Goal: Information Seeking & Learning: Learn about a topic

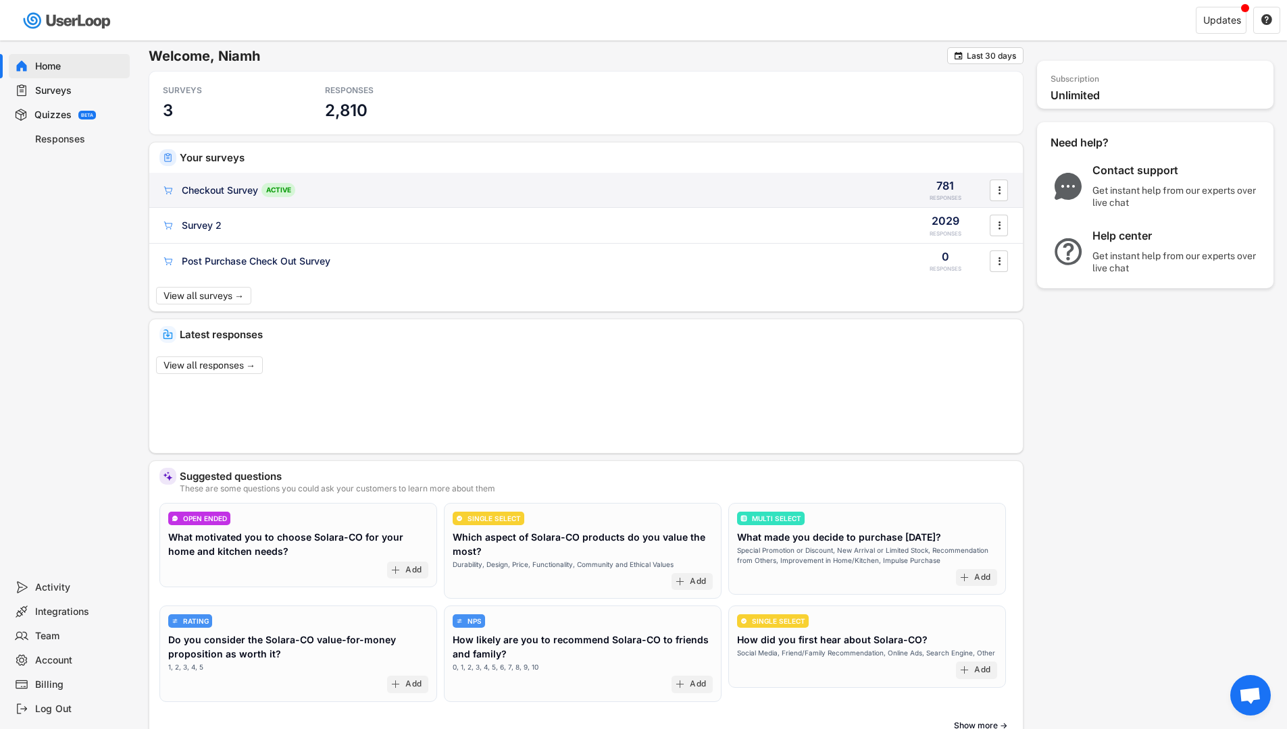
click at [188, 186] on div "Checkout Survey" at bounding box center [220, 191] width 76 height 14
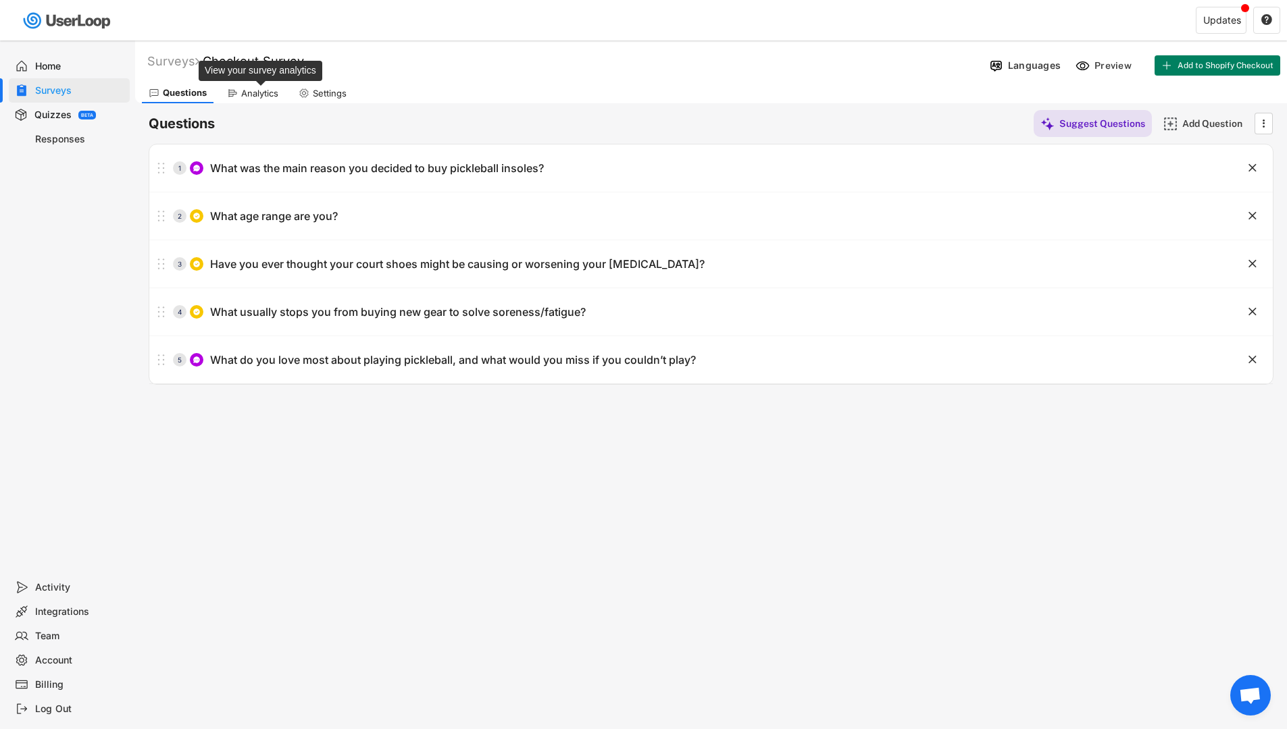
click at [256, 88] on div "Analytics" at bounding box center [259, 93] width 37 height 11
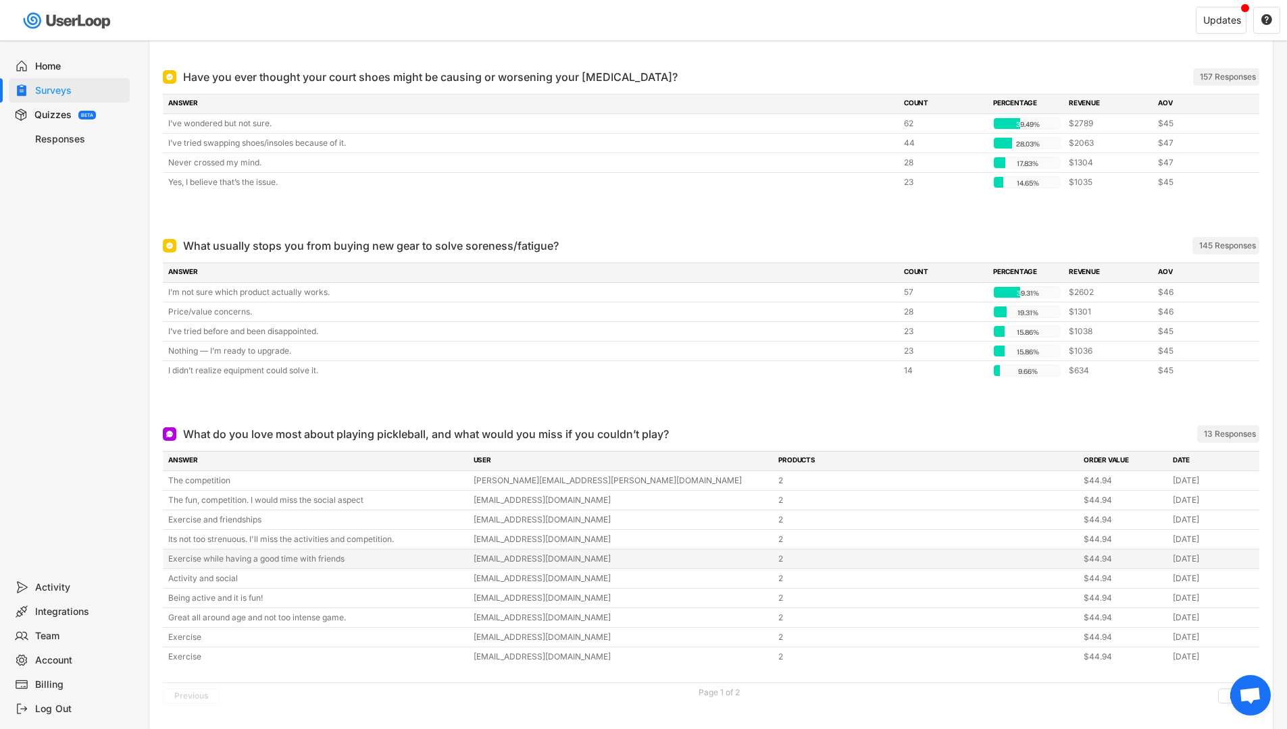
scroll to position [786, 0]
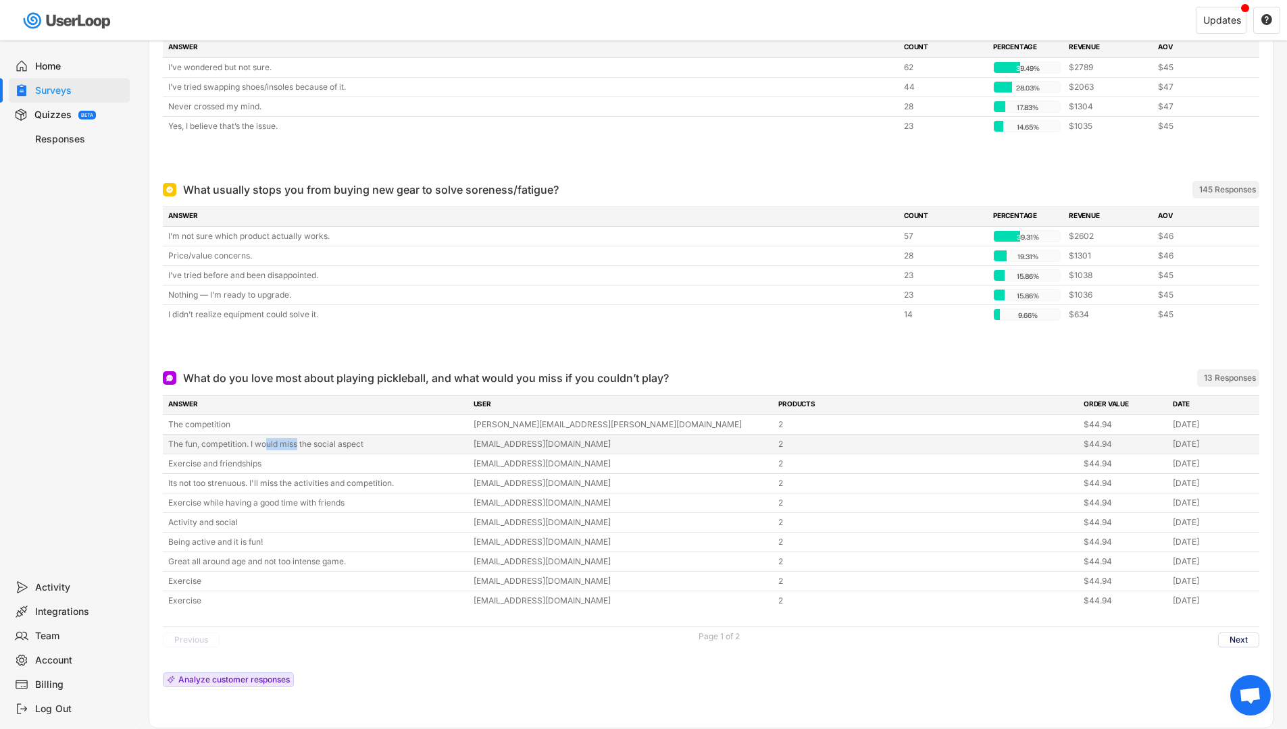
drag, startPoint x: 267, startPoint y: 446, endPoint x: 260, endPoint y: 447, distance: 7.6
click at [297, 446] on div "The fun, competition. I would miss the social aspect" at bounding box center [316, 444] width 297 height 12
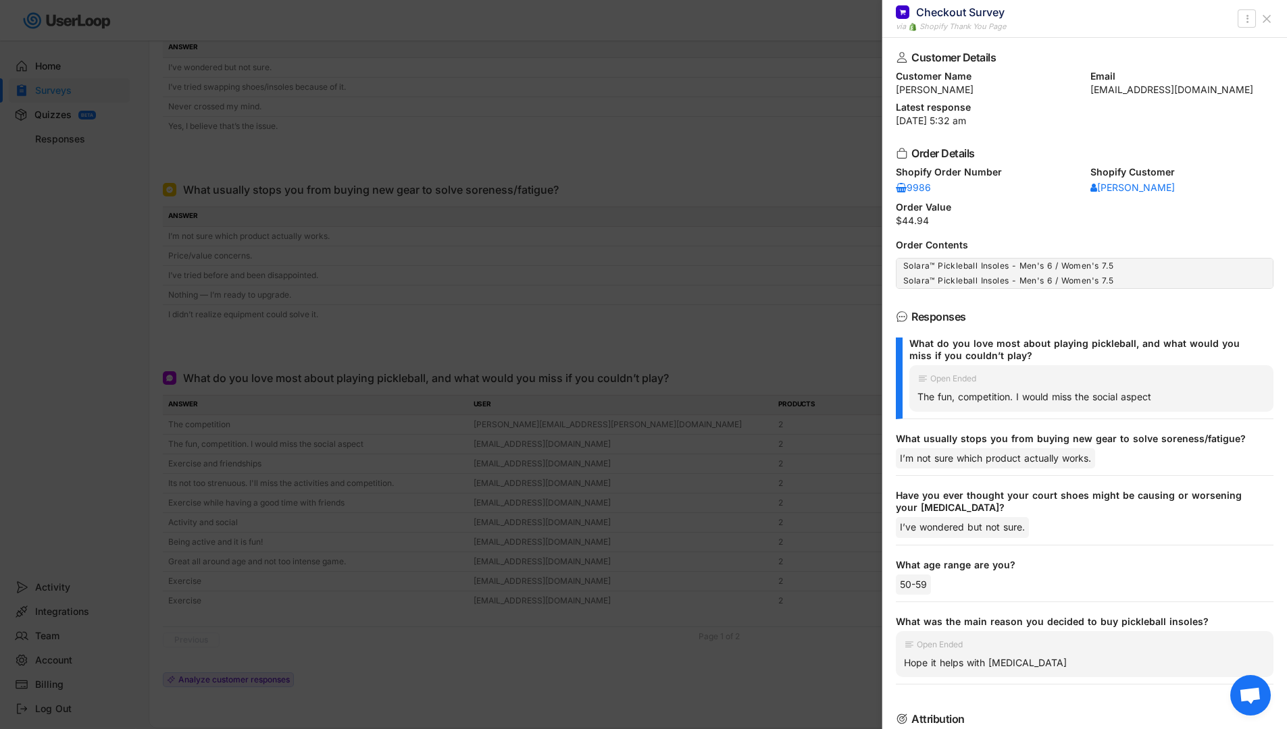
click at [255, 469] on div at bounding box center [643, 364] width 1287 height 729
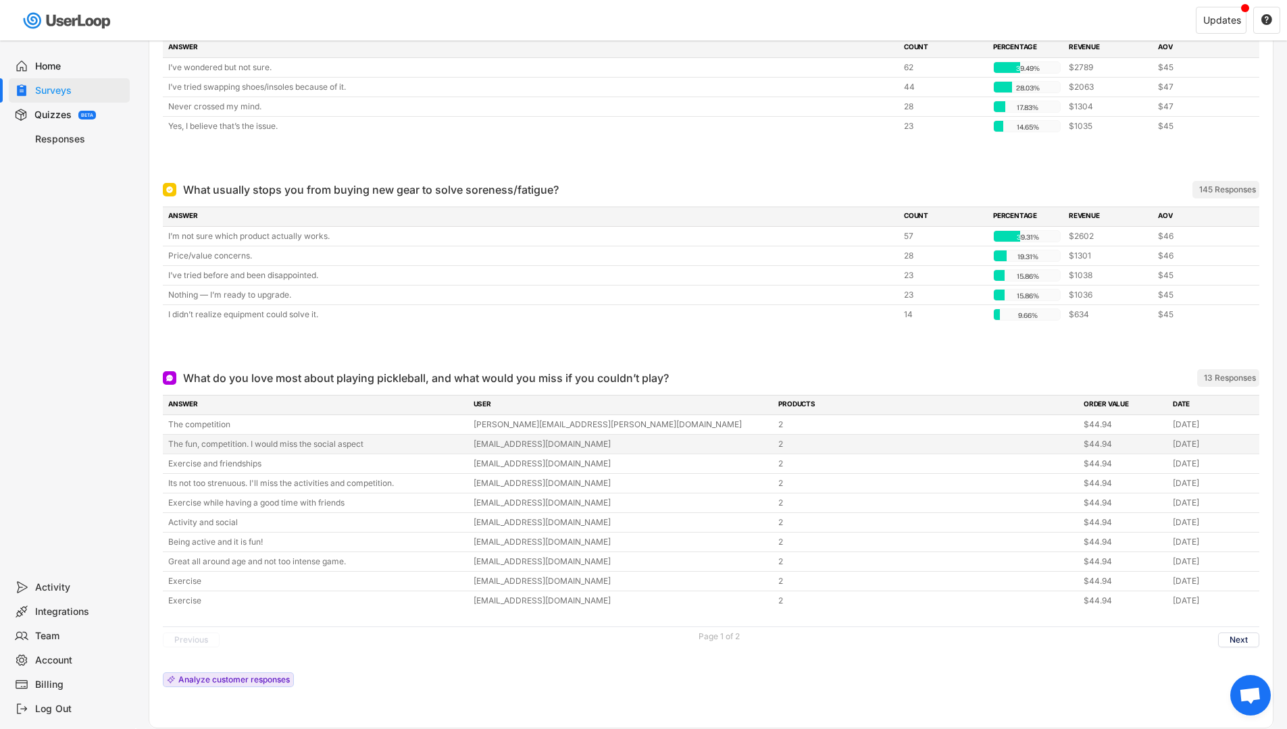
click at [167, 442] on div "The fun, competition. I would miss the social aspect [EMAIL_ADDRESS][DOMAIN_NAM…" at bounding box center [711, 444] width 1096 height 19
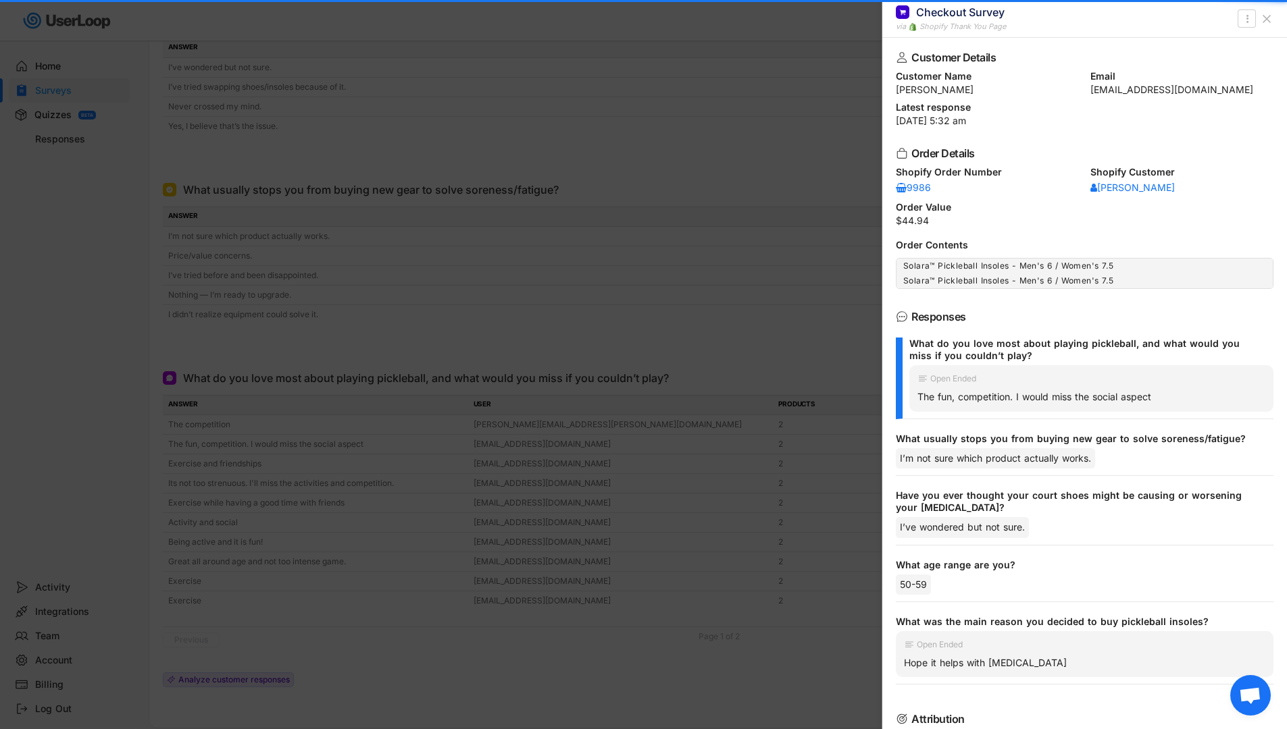
click at [292, 488] on div at bounding box center [643, 364] width 1287 height 729
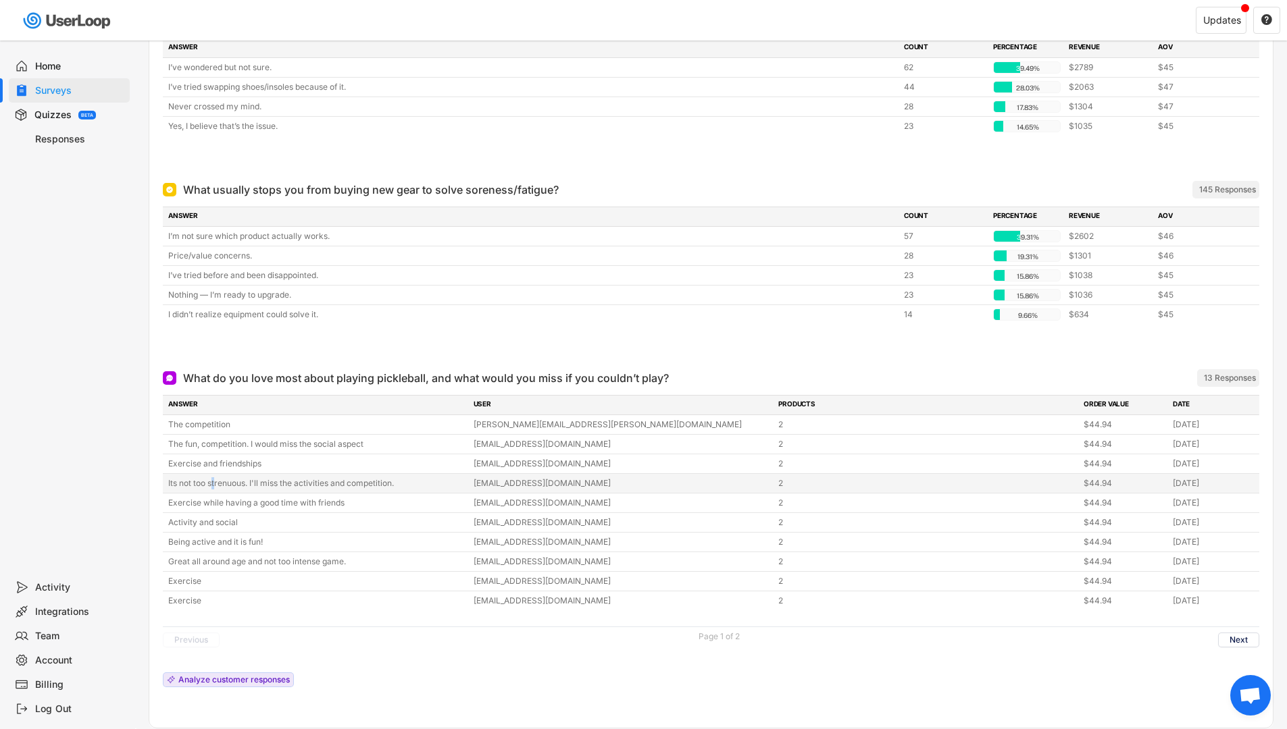
click at [216, 484] on div "Its not too strenuous. I'll miss the activities and competition." at bounding box center [316, 483] width 297 height 12
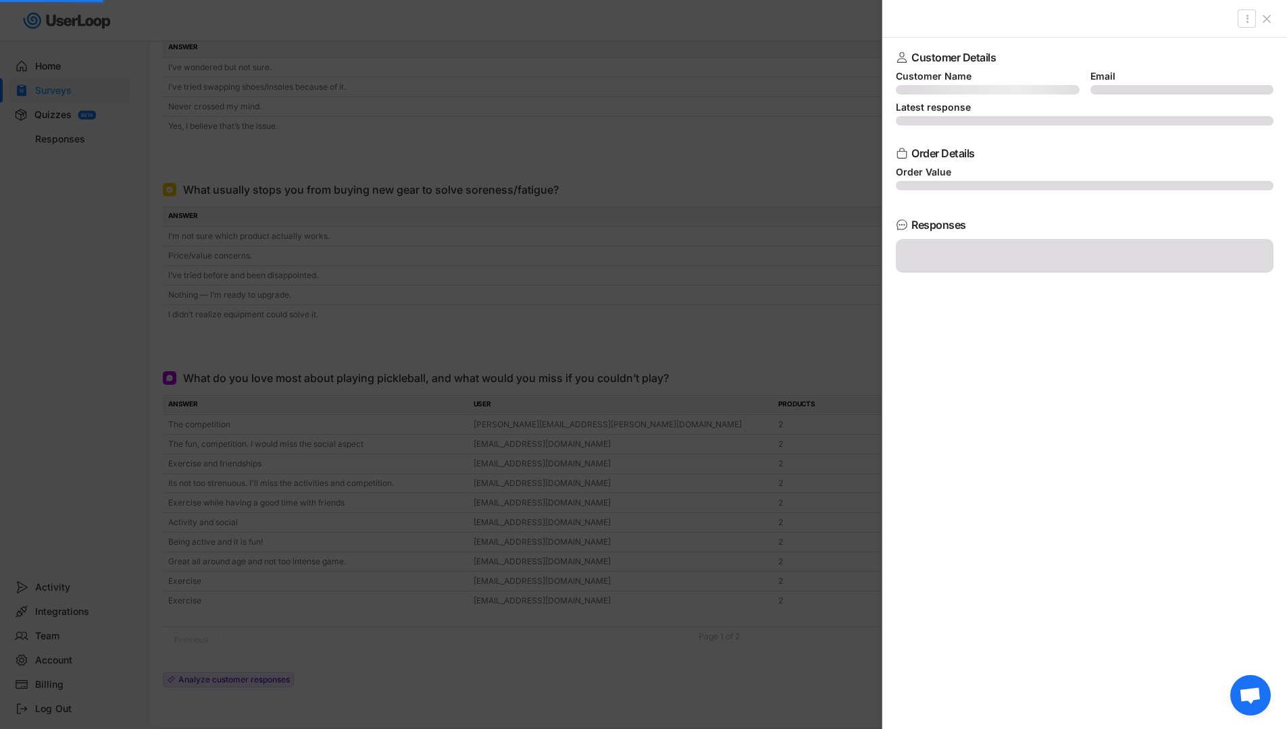
click at [221, 498] on div at bounding box center [643, 364] width 1287 height 729
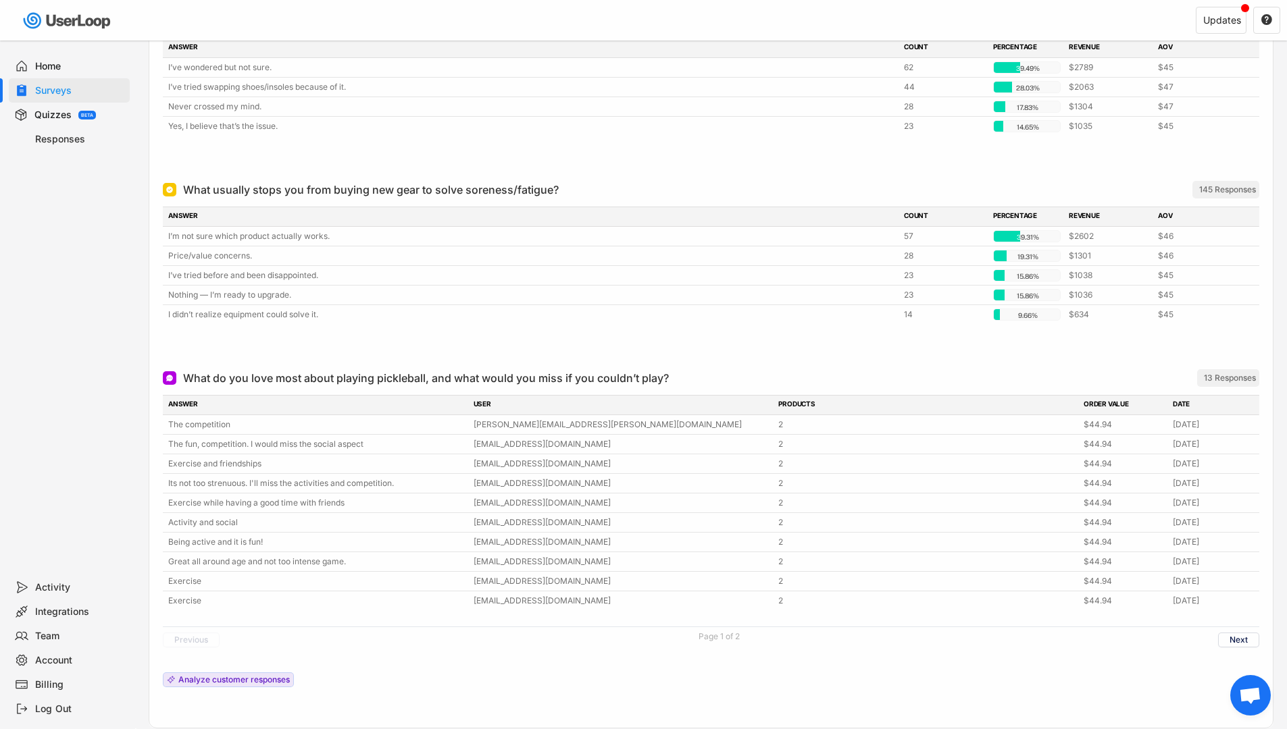
click at [201, 505] on div "Exercise while having a good time with friends" at bounding box center [316, 503] width 297 height 12
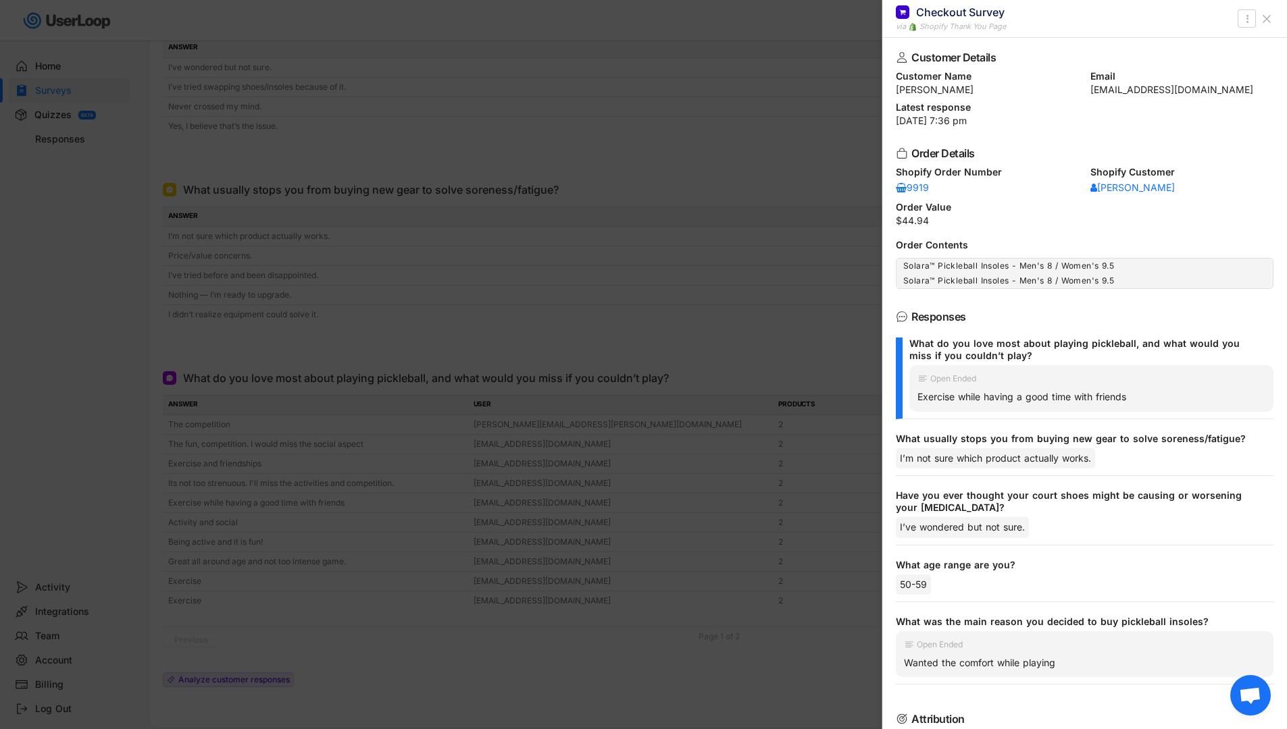
click at [426, 348] on div at bounding box center [643, 364] width 1287 height 729
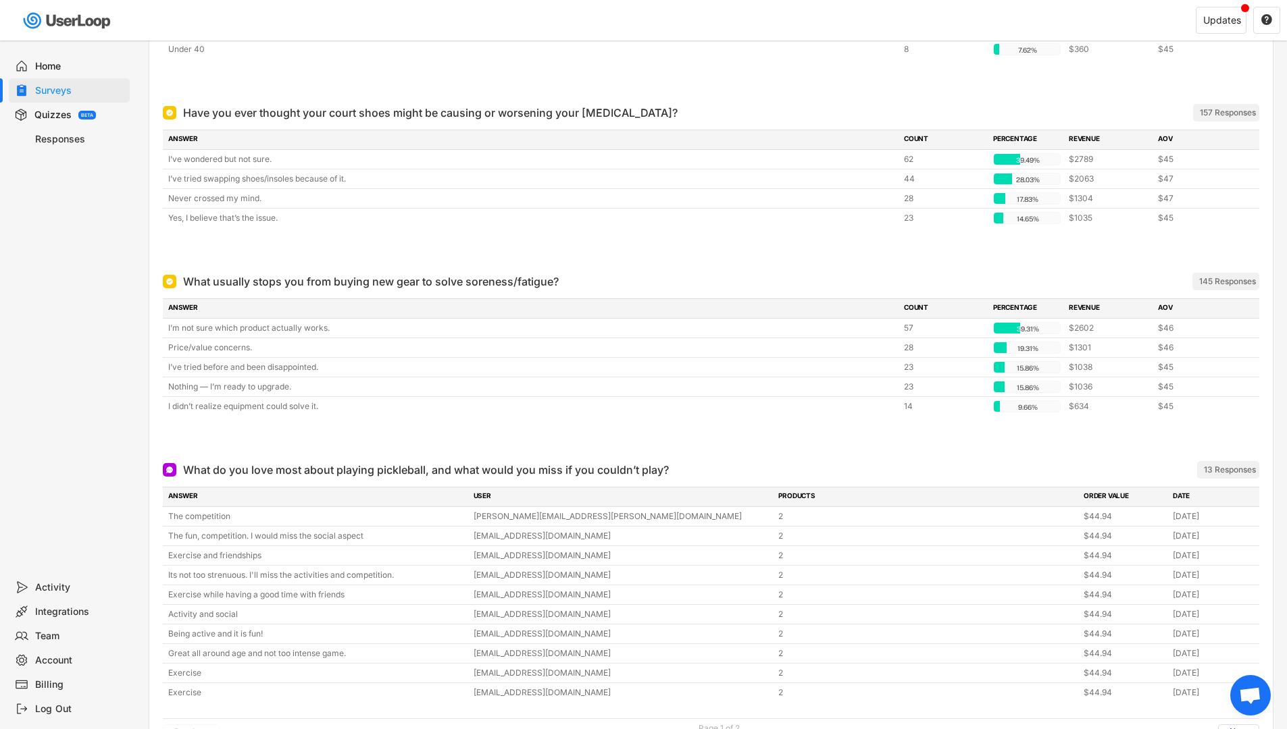
scroll to position [689, 0]
